Goal: Task Accomplishment & Management: Manage account settings

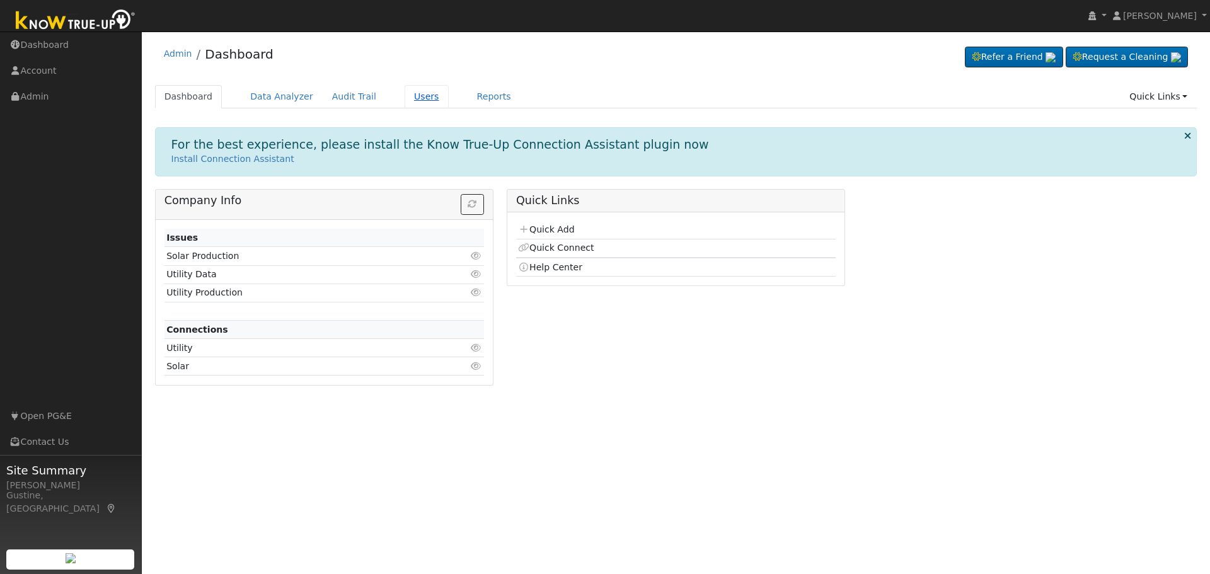
click at [412, 93] on link "Users" at bounding box center [427, 96] width 44 height 23
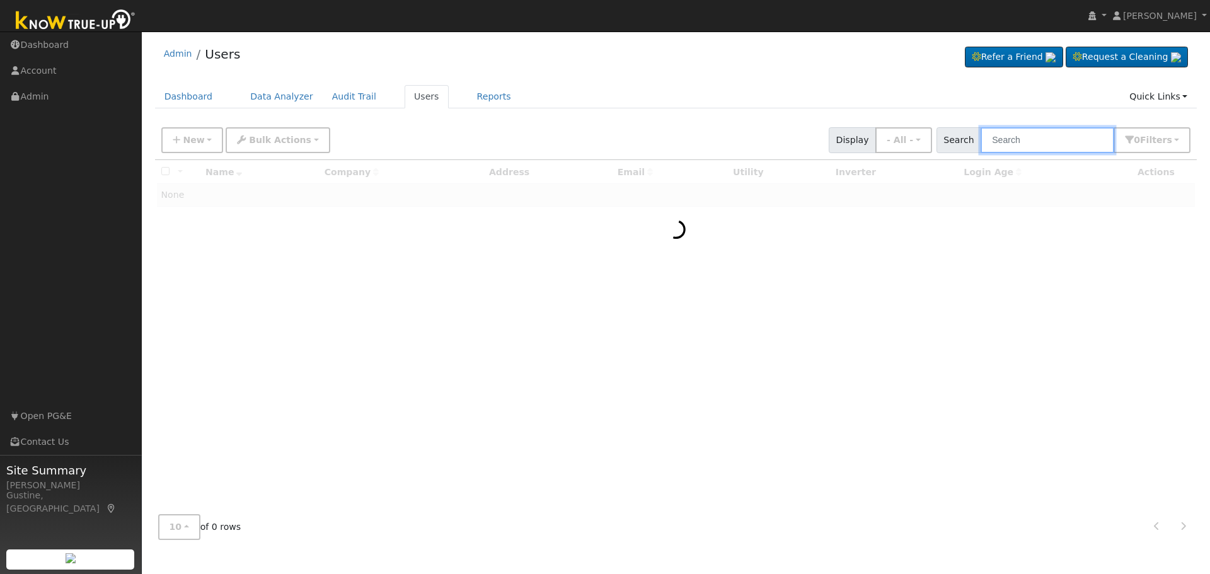
click at [1067, 144] on input "text" at bounding box center [1048, 140] width 134 height 26
paste input "[PERSON_NAME]"
drag, startPoint x: 1034, startPoint y: 141, endPoint x: 1153, endPoint y: 130, distance: 119.5
click at [1153, 130] on div "Search [PERSON_NAME] 0 Filter s Role Show - All - Show Leads Admin Billing Admi…" at bounding box center [1064, 140] width 255 height 26
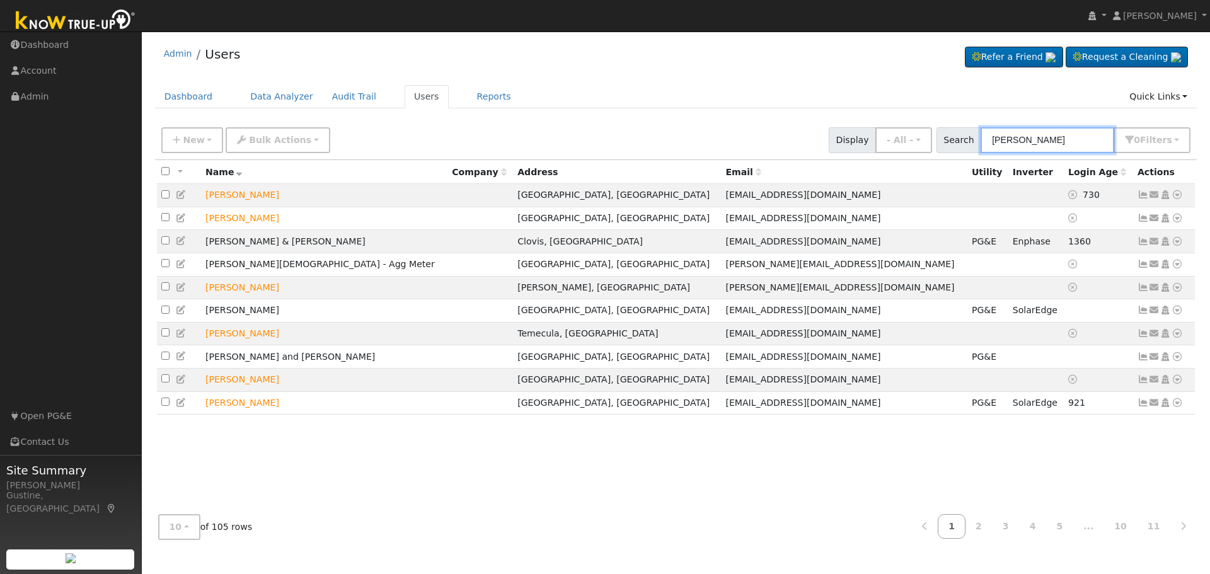
click at [1005, 142] on input "[PERSON_NAME]" at bounding box center [1048, 140] width 134 height 26
click at [981, 134] on span "Search" at bounding box center [959, 140] width 45 height 26
click at [999, 135] on input "[PERSON_NAME]" at bounding box center [1048, 140] width 134 height 26
paste input ", DanielWard"
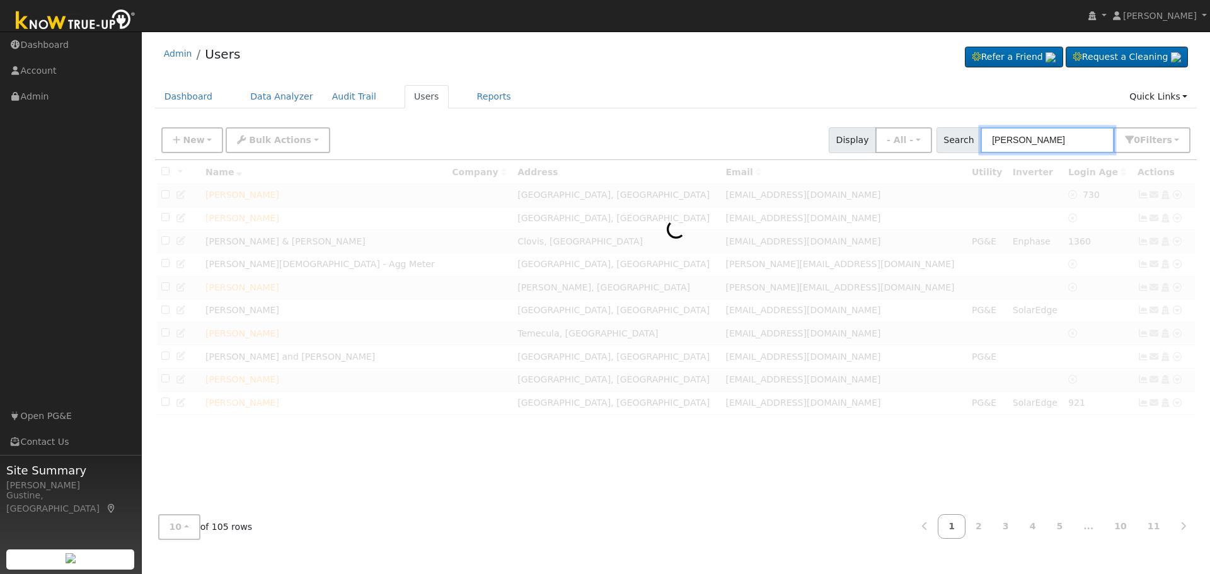
drag, startPoint x: 1029, startPoint y: 137, endPoint x: 977, endPoint y: 155, distance: 55.4
click at [977, 155] on div "New Add User Quick Add Quick Connect Quick Convert Lead Bulk Actions Send Email…" at bounding box center [676, 140] width 1042 height 38
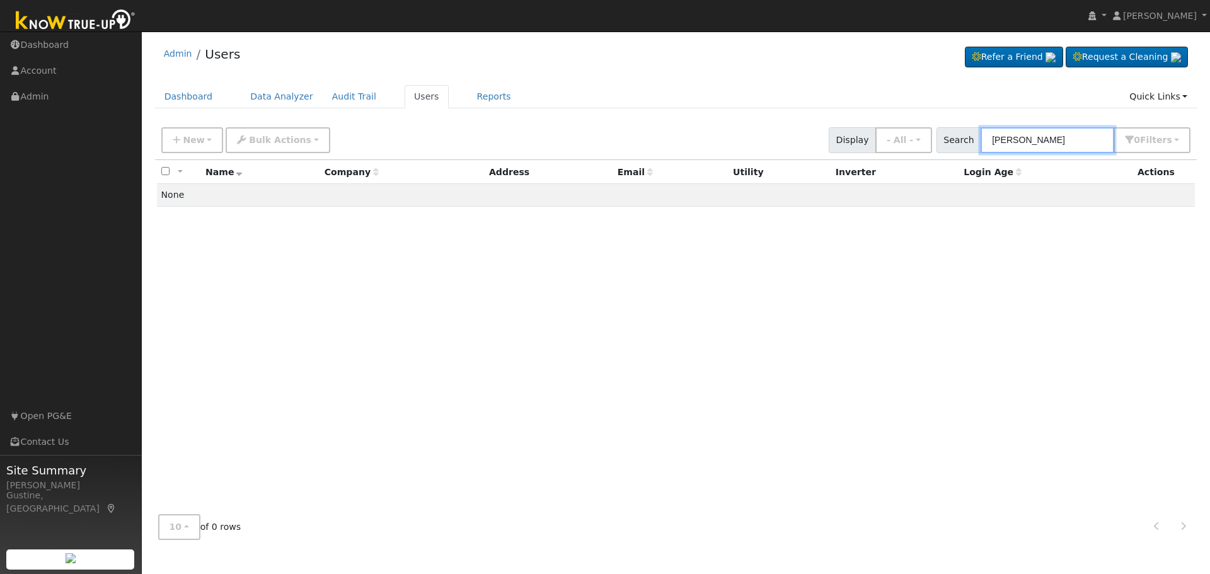
click at [998, 137] on input "[PERSON_NAME]" at bounding box center [1048, 140] width 134 height 26
click at [1022, 136] on input "[PERSON_NAME]" at bounding box center [1048, 140] width 134 height 26
click at [1037, 145] on input "[PERSON_NAME]" at bounding box center [1048, 140] width 134 height 26
drag, startPoint x: 1031, startPoint y: 140, endPoint x: 887, endPoint y: 144, distance: 144.4
click at [887, 144] on div "New Add User Quick Add Quick Connect Quick Convert Lead Bulk Actions Send Email…" at bounding box center [676, 138] width 1034 height 30
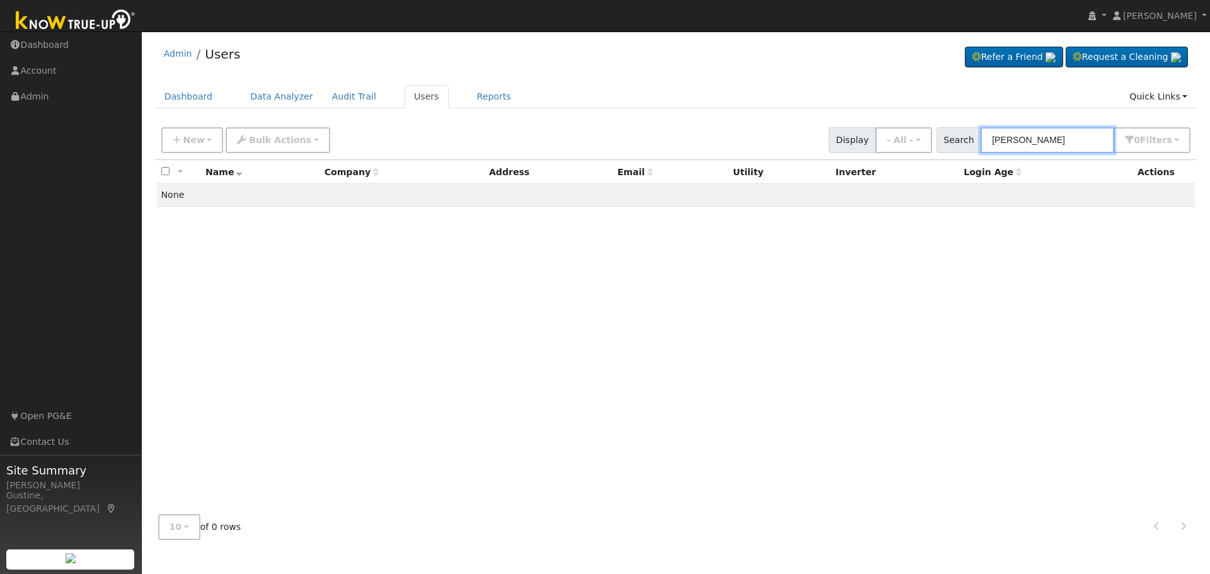
click at [994, 142] on input "[PERSON_NAME]" at bounding box center [1048, 140] width 134 height 26
click at [1029, 147] on input "[PERSON_NAME]" at bounding box center [1048, 140] width 134 height 26
drag, startPoint x: 1027, startPoint y: 143, endPoint x: 905, endPoint y: 134, distance: 122.0
click at [909, 135] on div "New Add User Quick Add Quick Connect Quick Convert Lead Bulk Actions Send Email…" at bounding box center [676, 138] width 1034 height 30
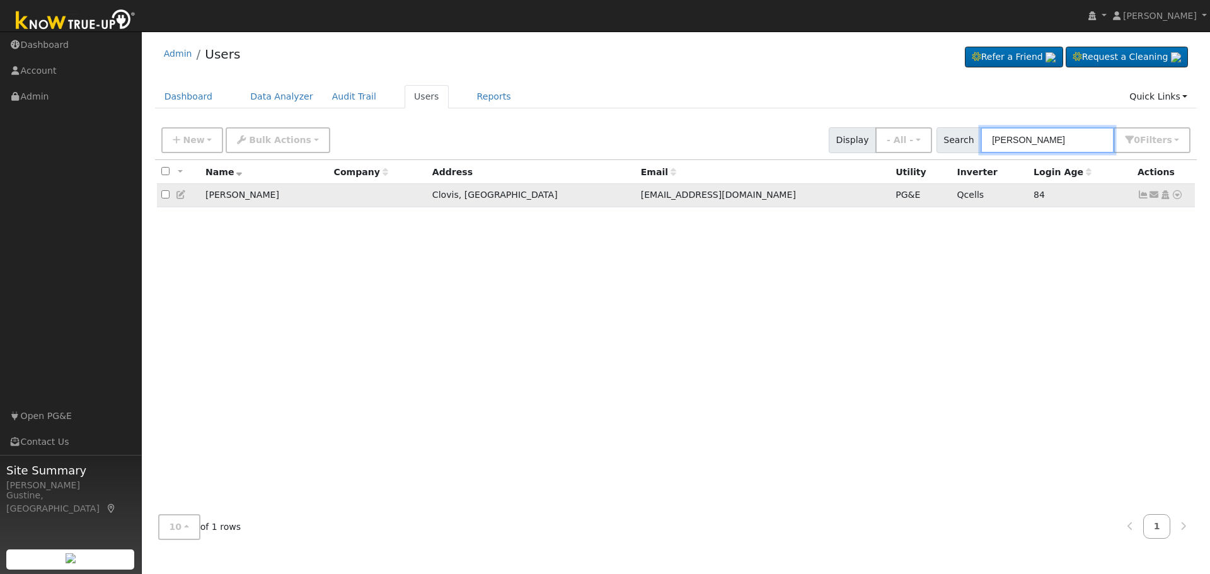
type input "[PERSON_NAME]"
click at [1143, 197] on icon at bounding box center [1143, 194] width 11 height 9
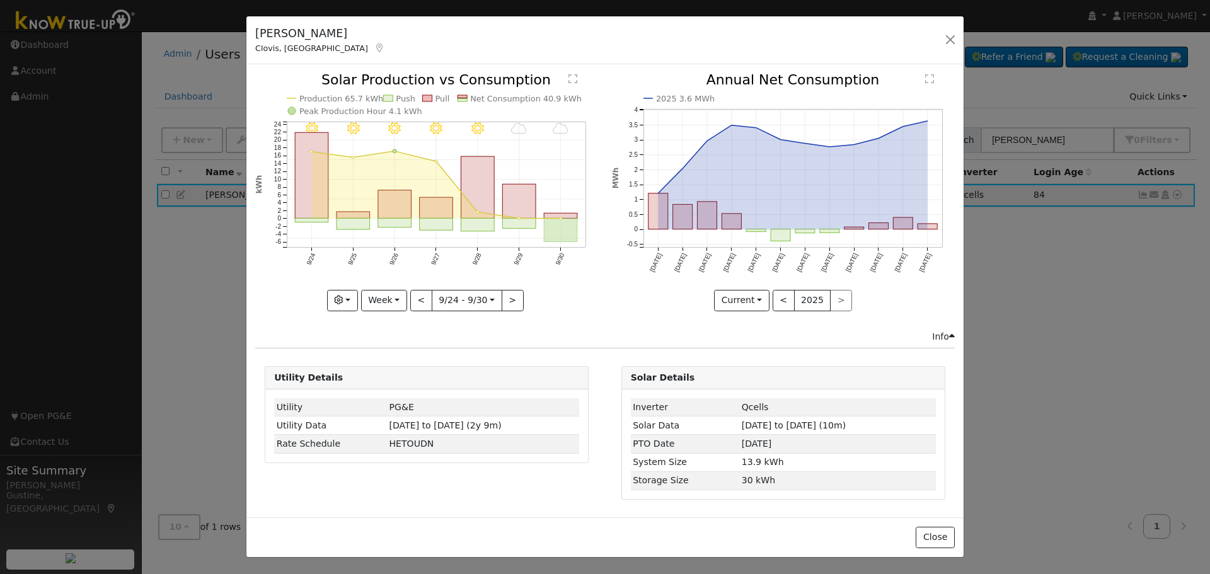
click at [568, 229] on rect "onclick=""" at bounding box center [561, 230] width 33 height 23
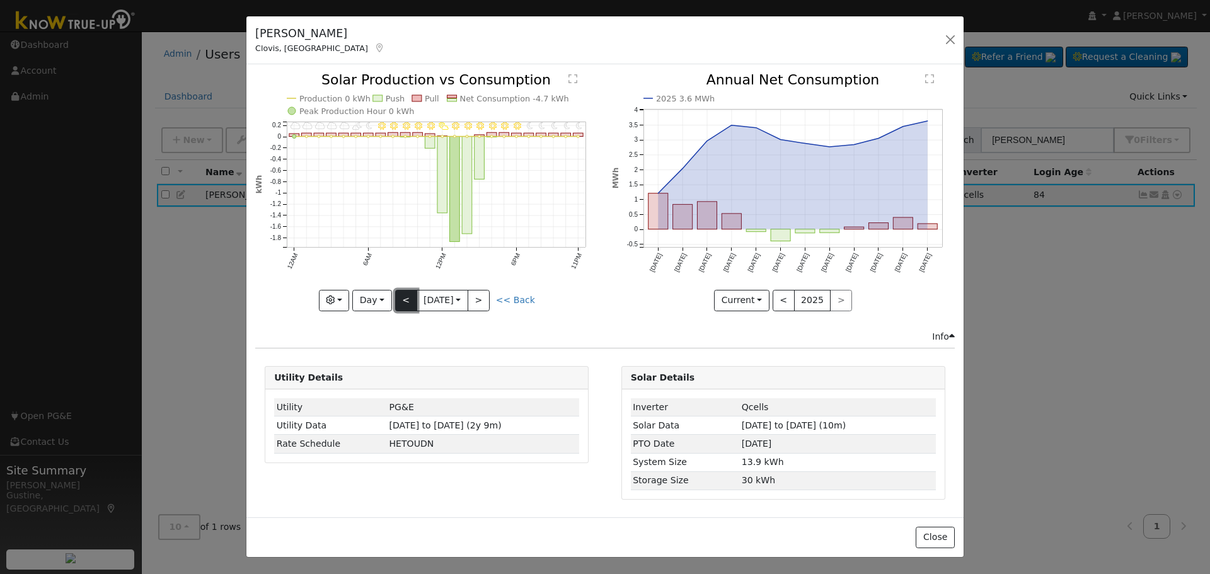
click at [403, 294] on button "<" at bounding box center [406, 300] width 22 height 21
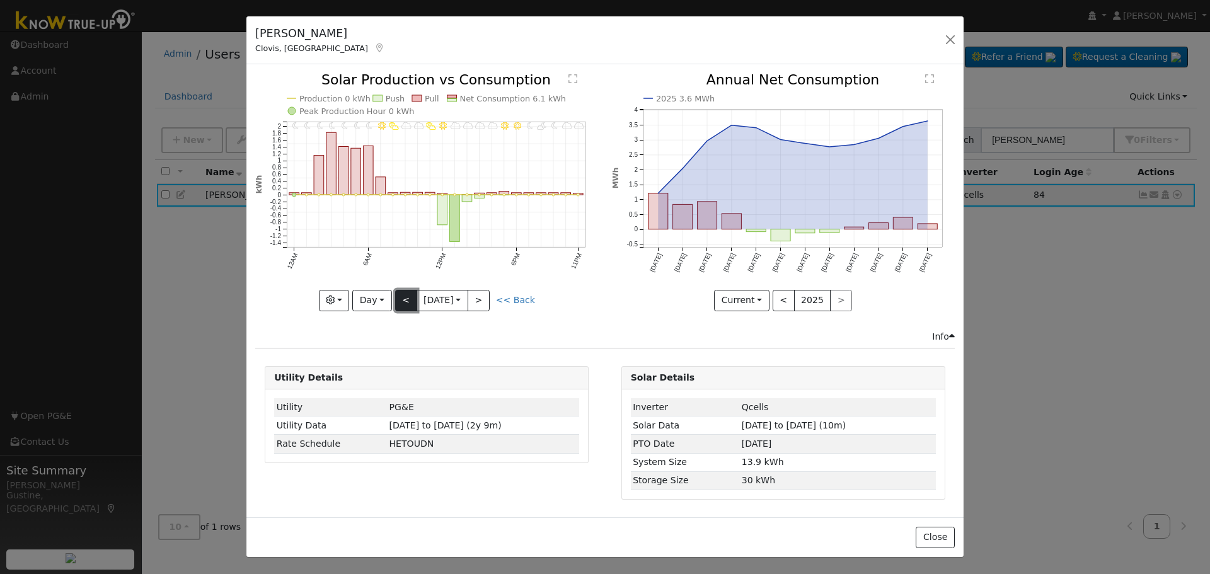
click at [401, 299] on button "<" at bounding box center [406, 300] width 22 height 21
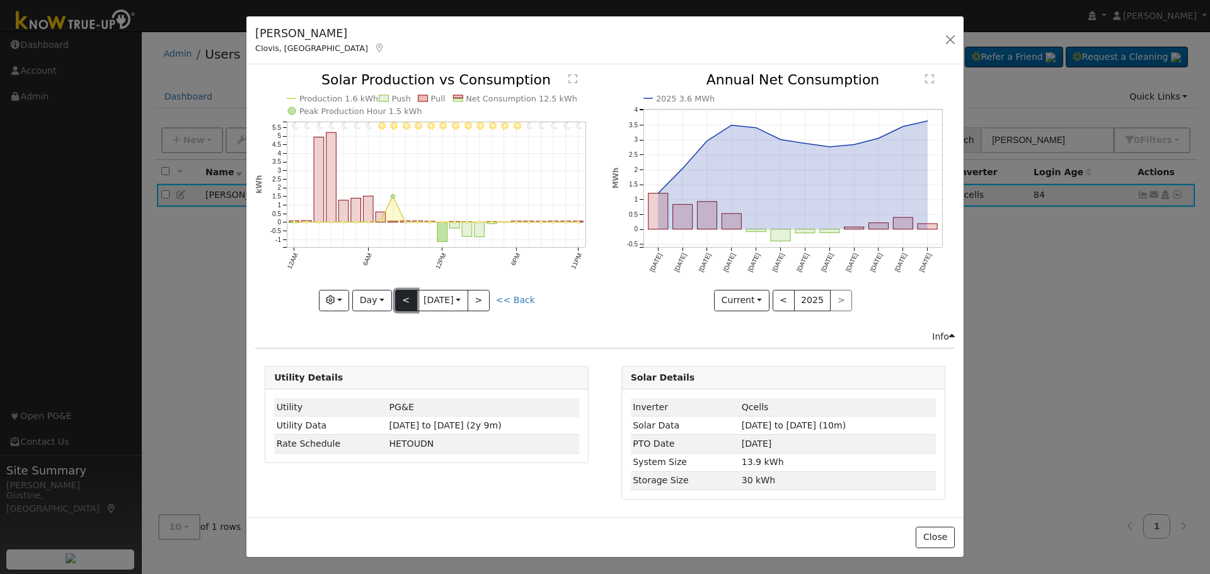
click at [401, 299] on button "<" at bounding box center [406, 300] width 22 height 21
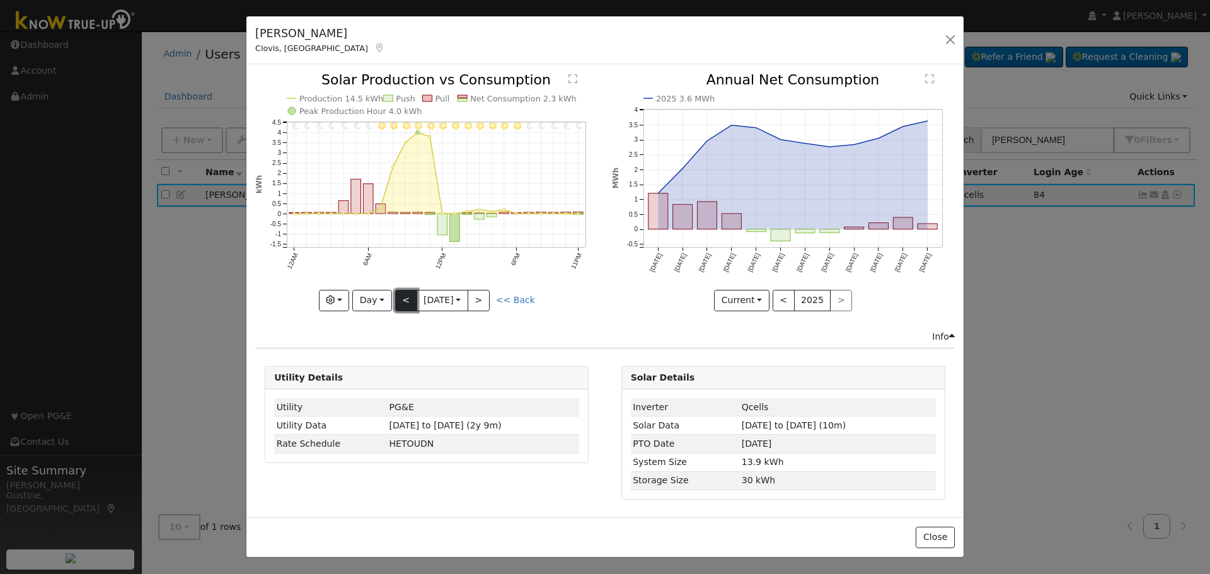
click at [401, 299] on button "<" at bounding box center [406, 300] width 22 height 21
click at [401, 299] on div at bounding box center [426, 192] width 343 height 238
click at [401, 299] on button "<" at bounding box center [406, 300] width 22 height 21
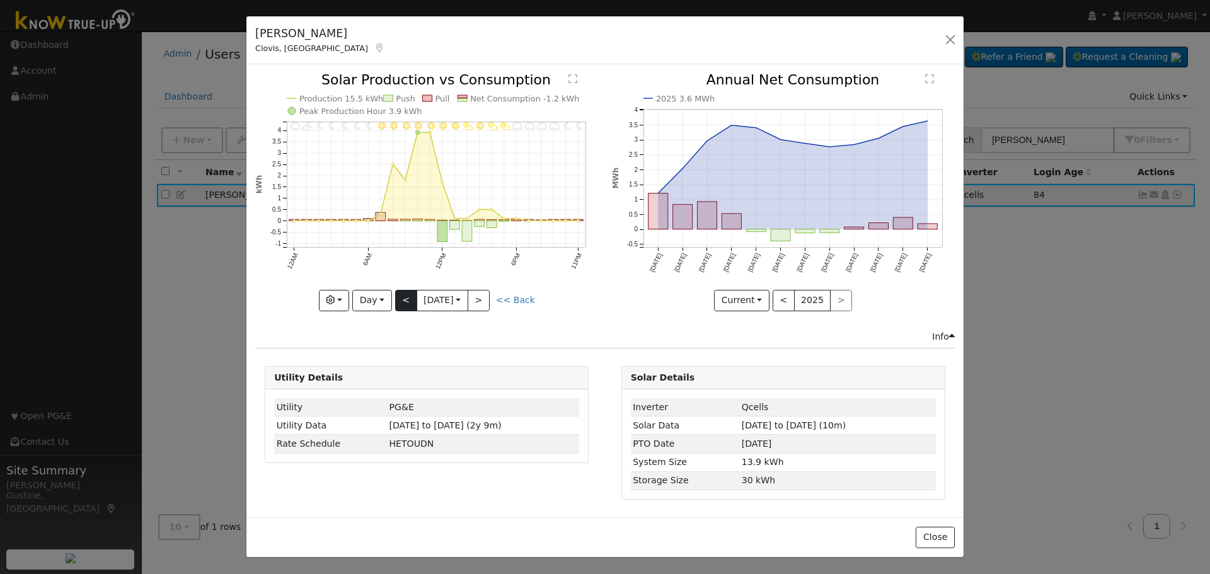
click at [401, 299] on div at bounding box center [426, 192] width 343 height 238
click at [401, 299] on button "<" at bounding box center [406, 300] width 22 height 21
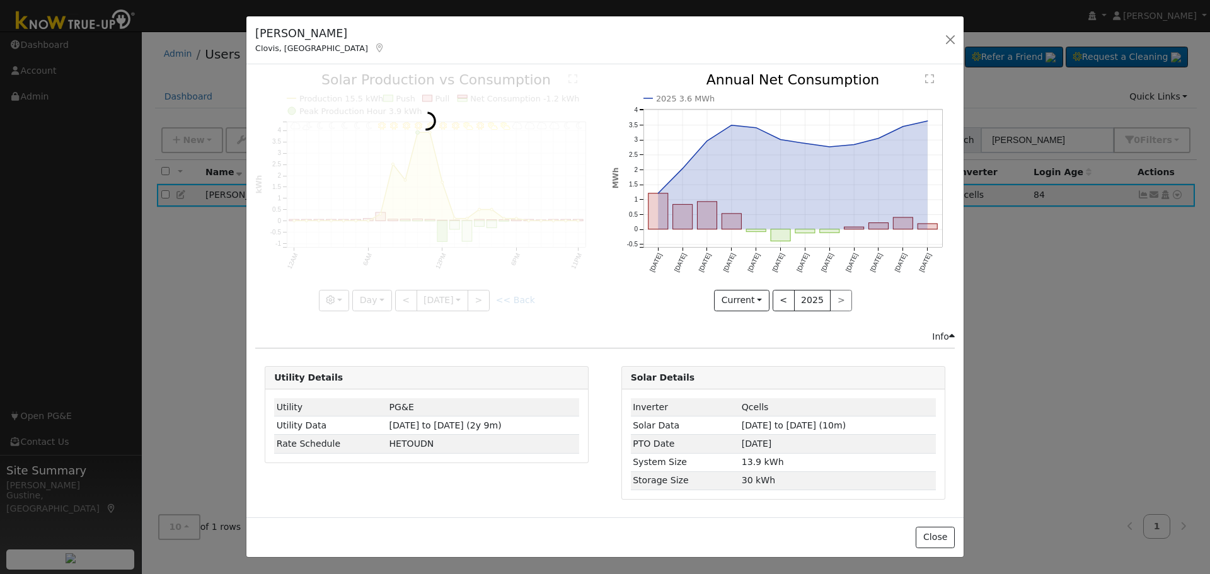
click at [401, 299] on div at bounding box center [426, 192] width 343 height 238
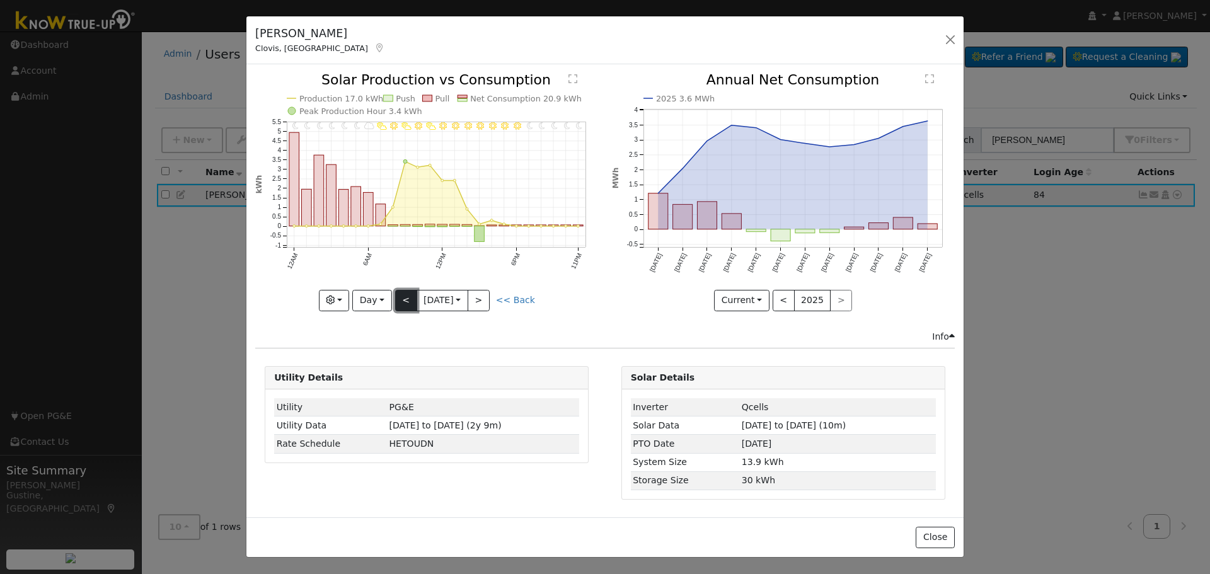
click at [401, 298] on button "<" at bounding box center [406, 300] width 22 height 21
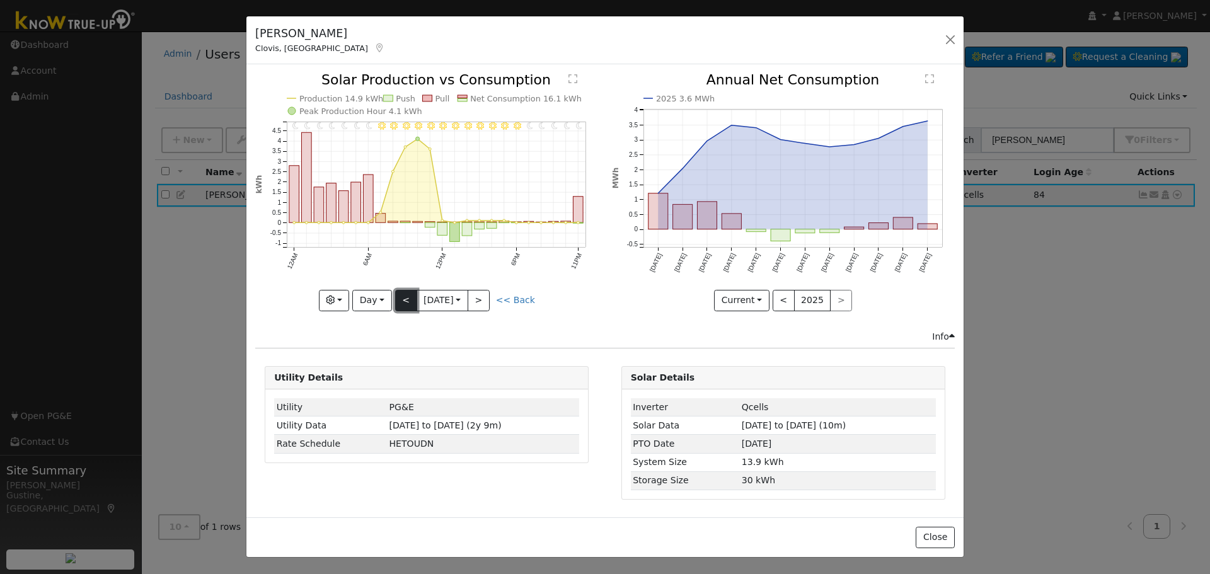
click at [412, 306] on button "<" at bounding box center [406, 300] width 22 height 21
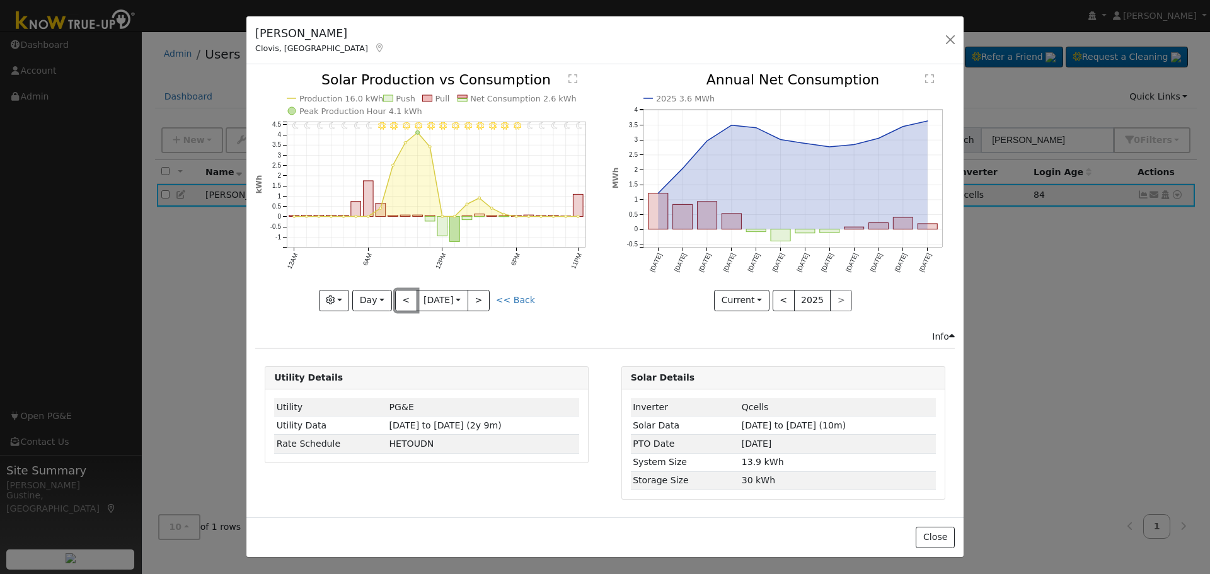
click at [401, 299] on button "<" at bounding box center [406, 300] width 22 height 21
type input "[DATE]"
